Goal: Information Seeking & Learning: Learn about a topic

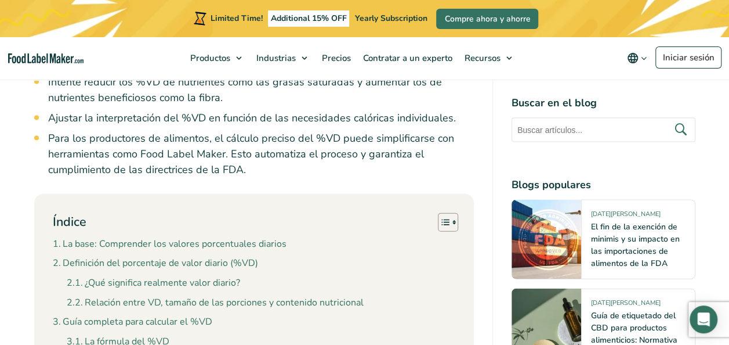
scroll to position [1241, 0]
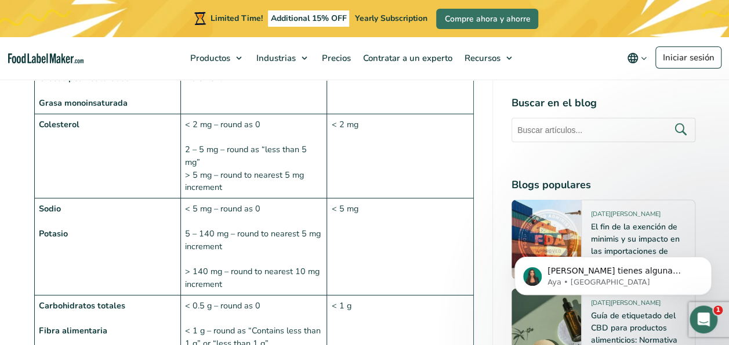
scroll to position [1367, 0]
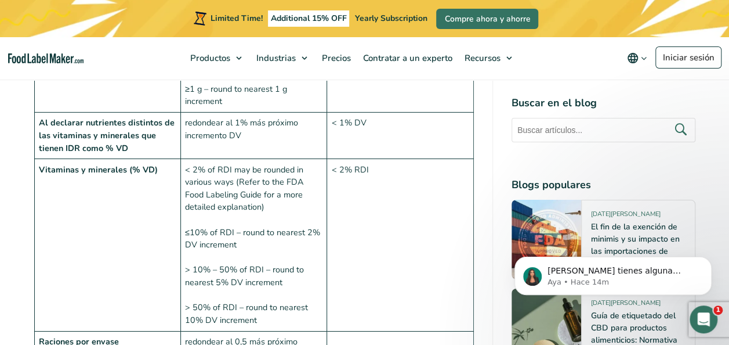
scroll to position [1834, 0]
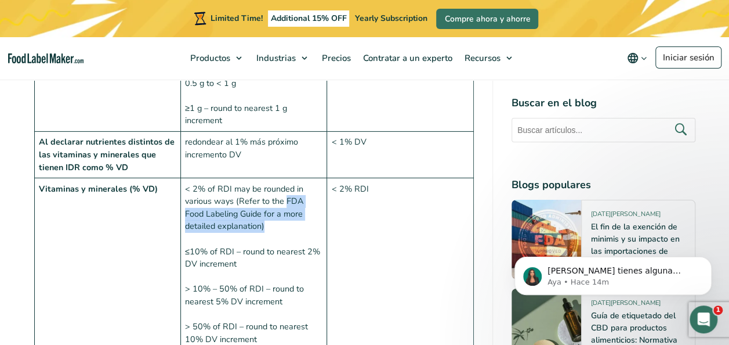
drag, startPoint x: 284, startPoint y: 156, endPoint x: 252, endPoint y: 178, distance: 38.8
click at [252, 178] on td "< 2% of RDI may be rounded in various ways (Refer to the FDA Food Labeling Guid…" at bounding box center [253, 264] width 146 height 172
copy td "FDA Food Labeling Guide for a more detailed explanation)"
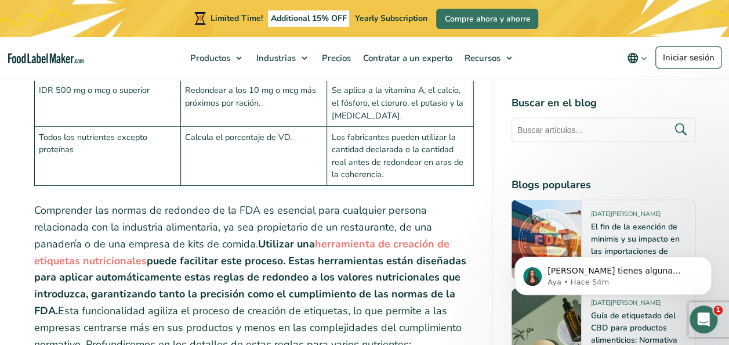
scroll to position [3639, 0]
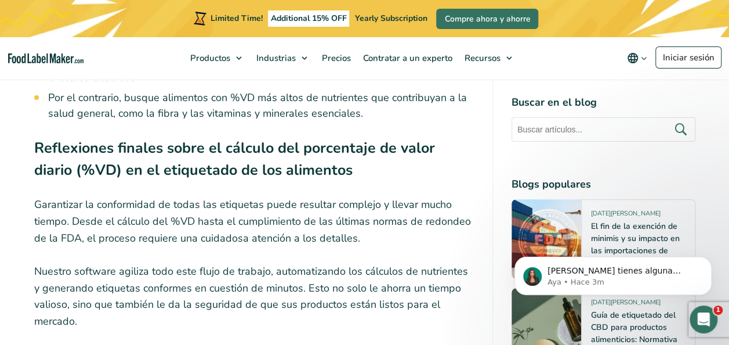
scroll to position [6683, 0]
